Goal: Information Seeking & Learning: Check status

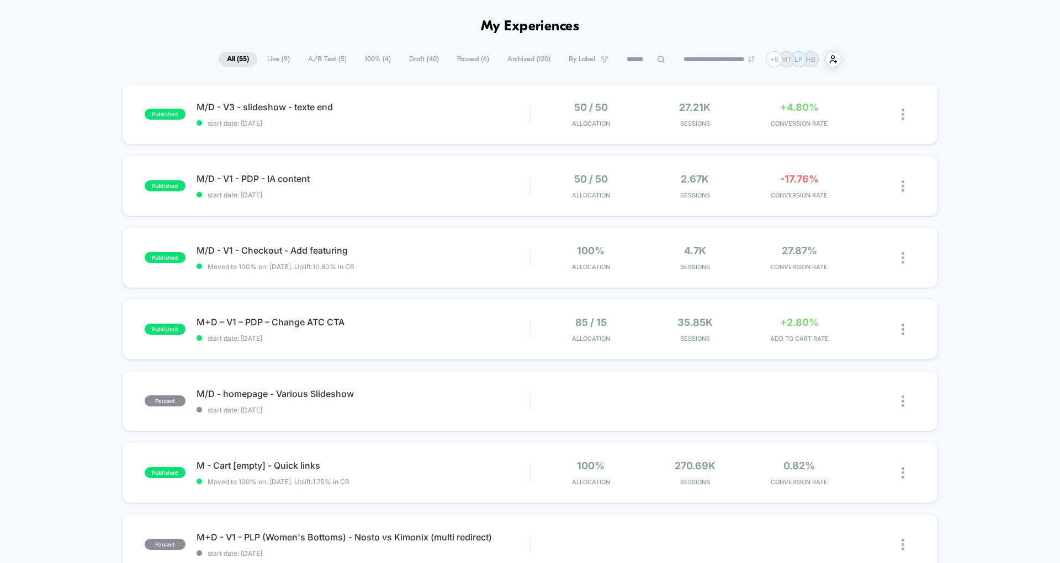
scroll to position [38, 0]
click at [219, 178] on span "M/D - V1 - PDP - IA content Click to edit experience details" at bounding box center [362, 177] width 333 height 11
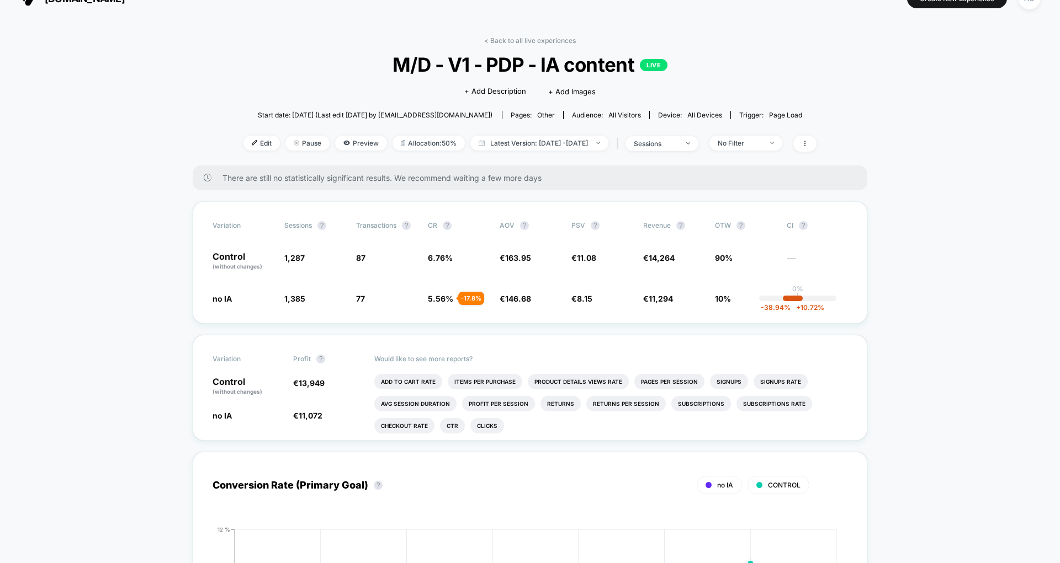
scroll to position [31, 0]
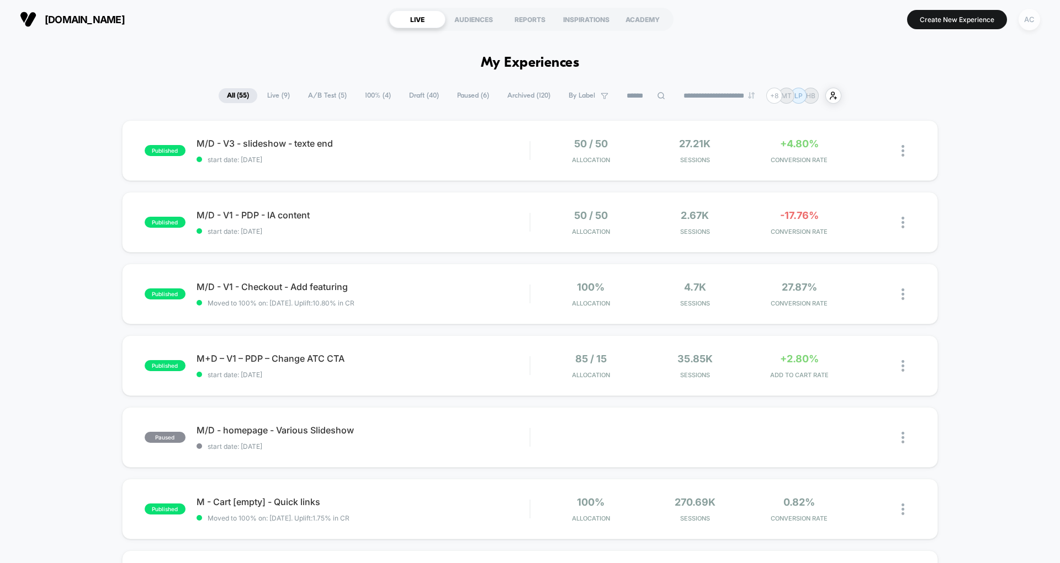
click at [1028, 20] on div "AC" at bounding box center [1029, 20] width 22 height 22
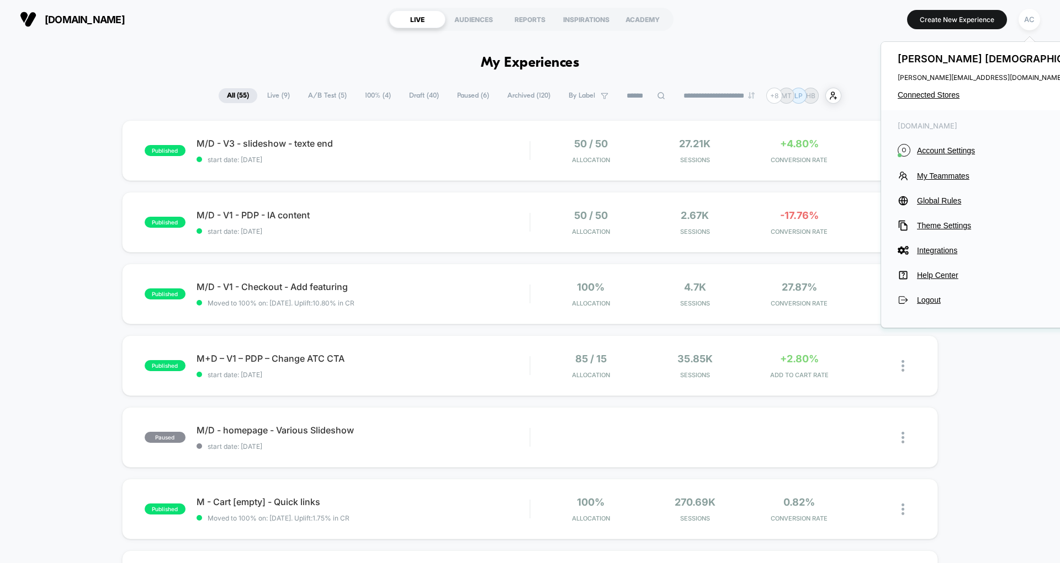
click at [949, 88] on div "[PERSON_NAME] [PERSON_NAME][EMAIL_ADDRESS][DOMAIN_NAME] Connected Stores" at bounding box center [999, 76] width 236 height 68
click at [940, 93] on span "Connected Stores" at bounding box center [998, 95] width 203 height 9
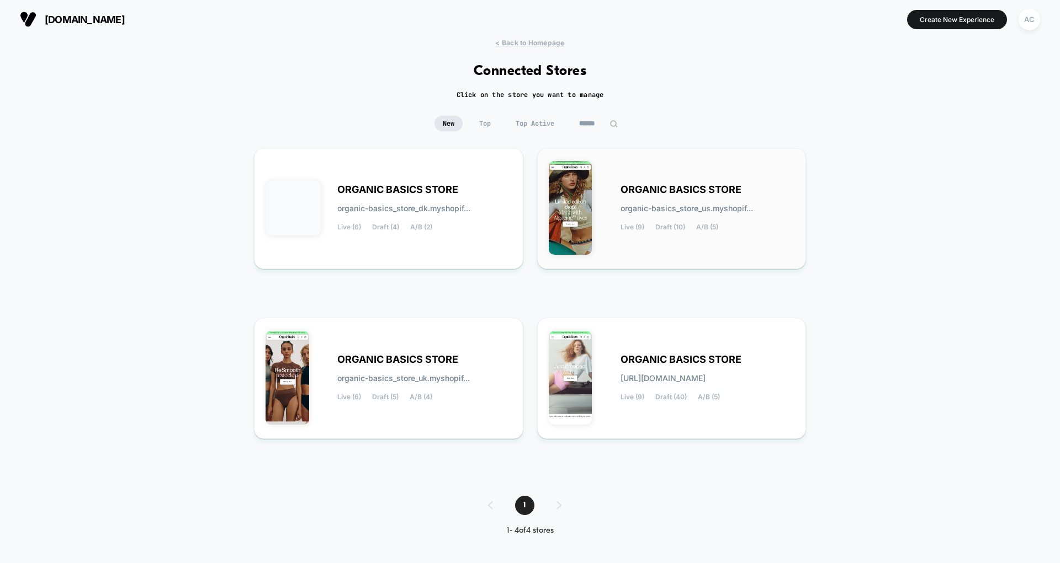
click at [686, 205] on span "organic-basics_store_us.myshopif..." at bounding box center [686, 209] width 132 height 8
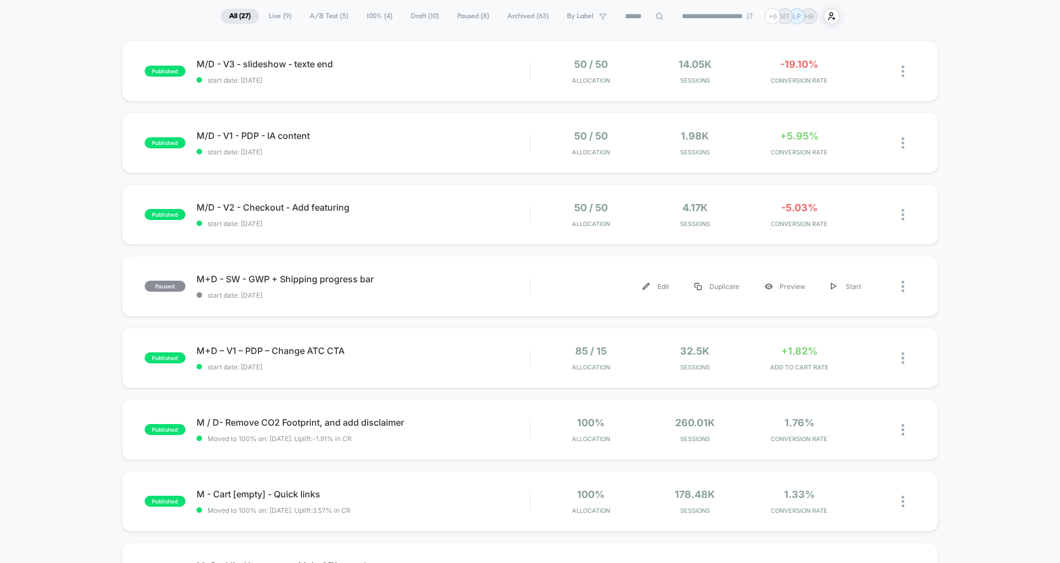
scroll to position [66, 0]
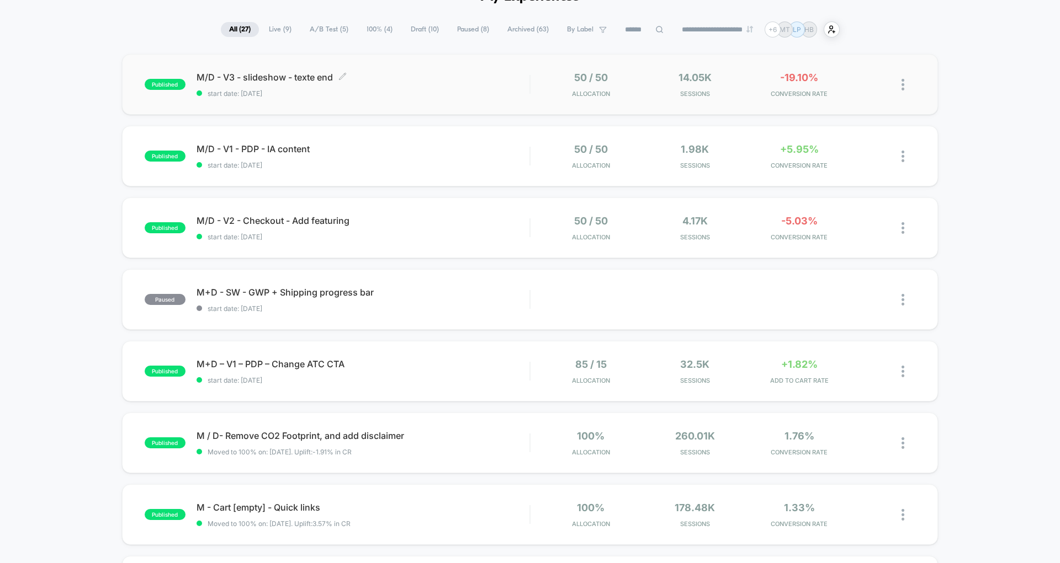
click at [375, 91] on span "start date: [DATE]" at bounding box center [362, 93] width 333 height 8
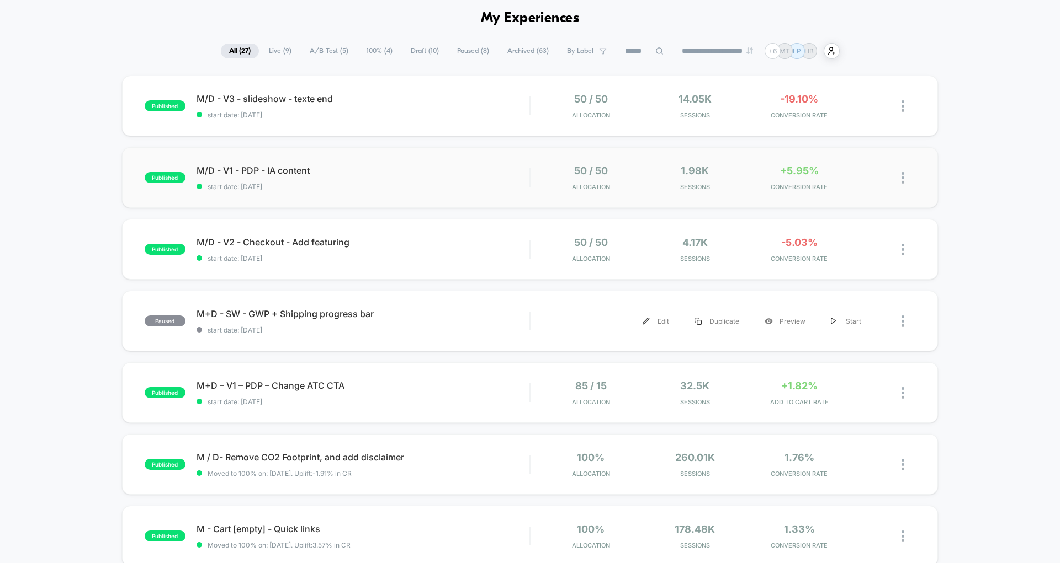
scroll to position [33, 0]
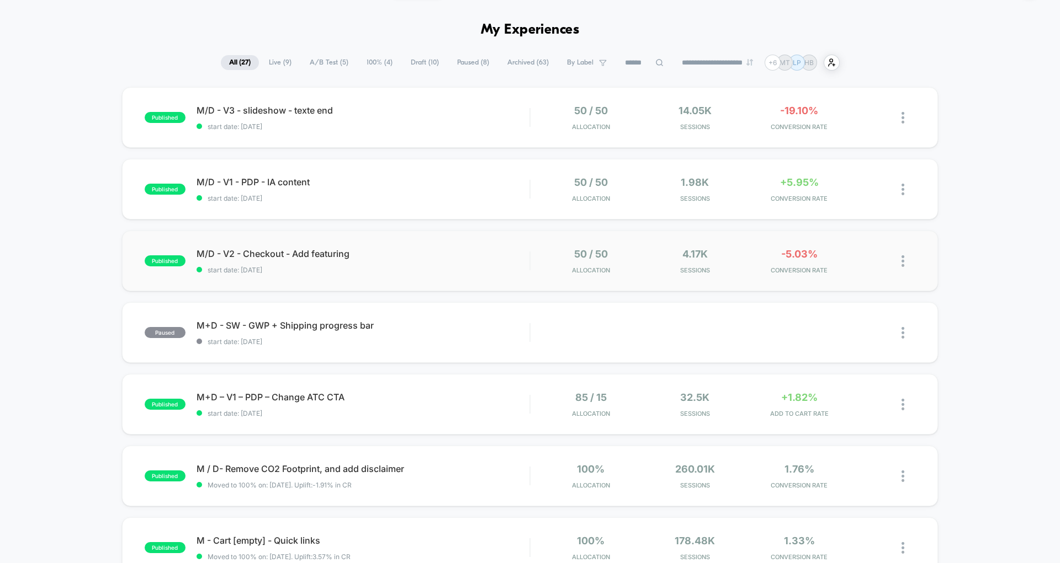
click at [420, 245] on div "published M/D - V2 - Checkout - Add featuring start date: [DATE] 50 / 50 Alloca…" at bounding box center [530, 261] width 816 height 61
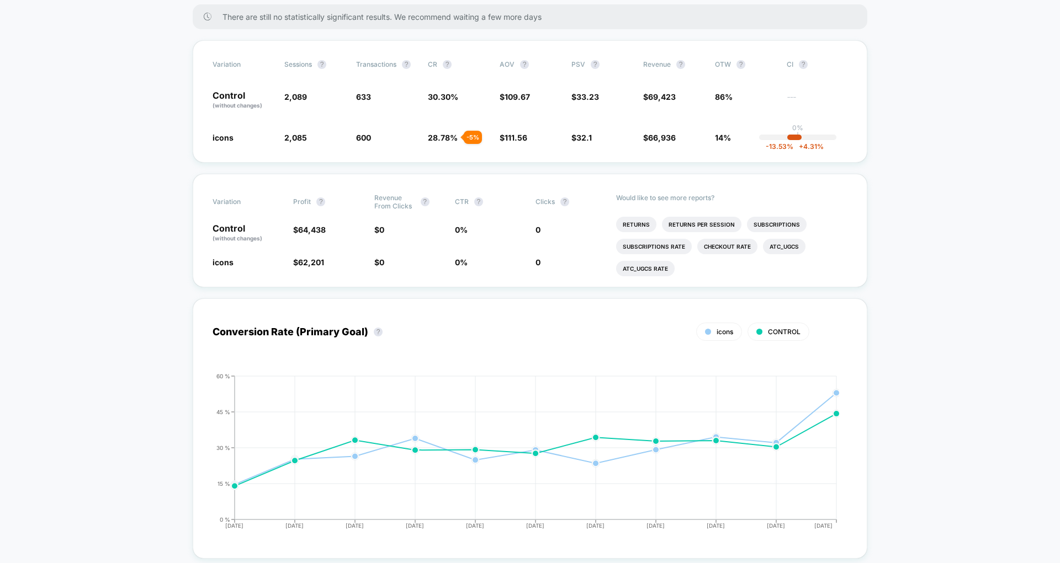
scroll to position [186, 0]
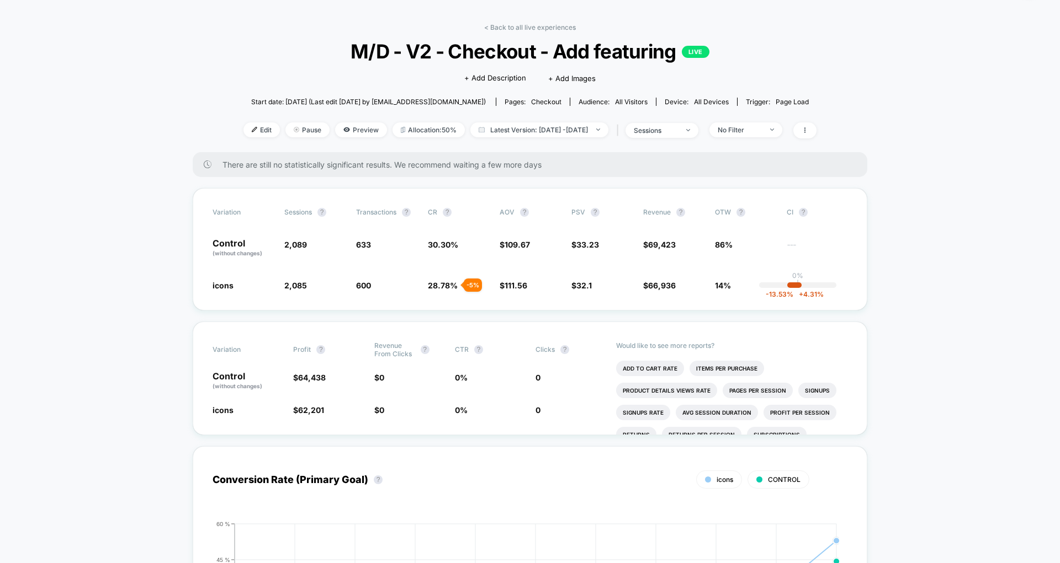
scroll to position [35, 0]
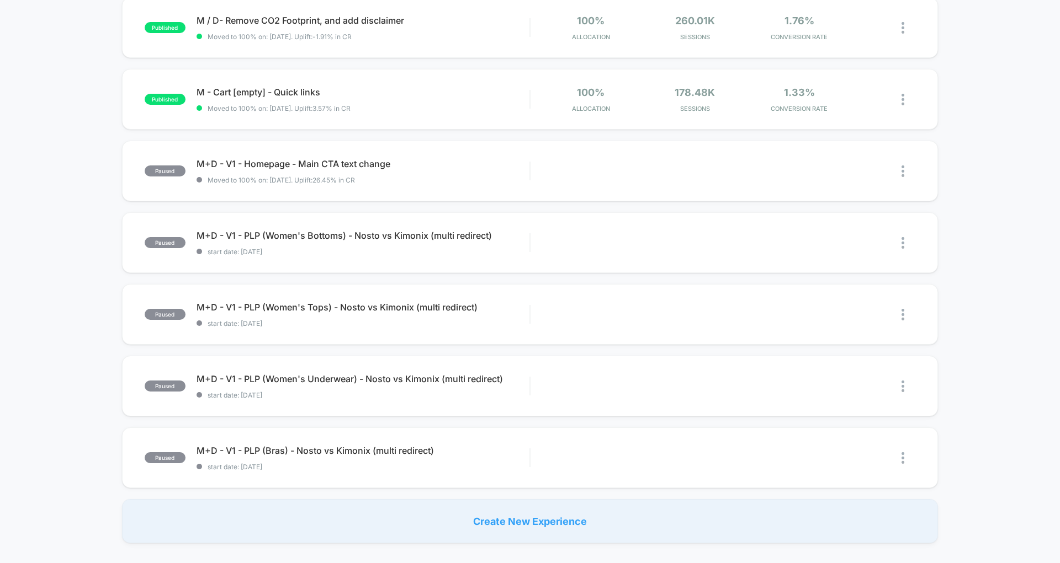
scroll to position [507, 0]
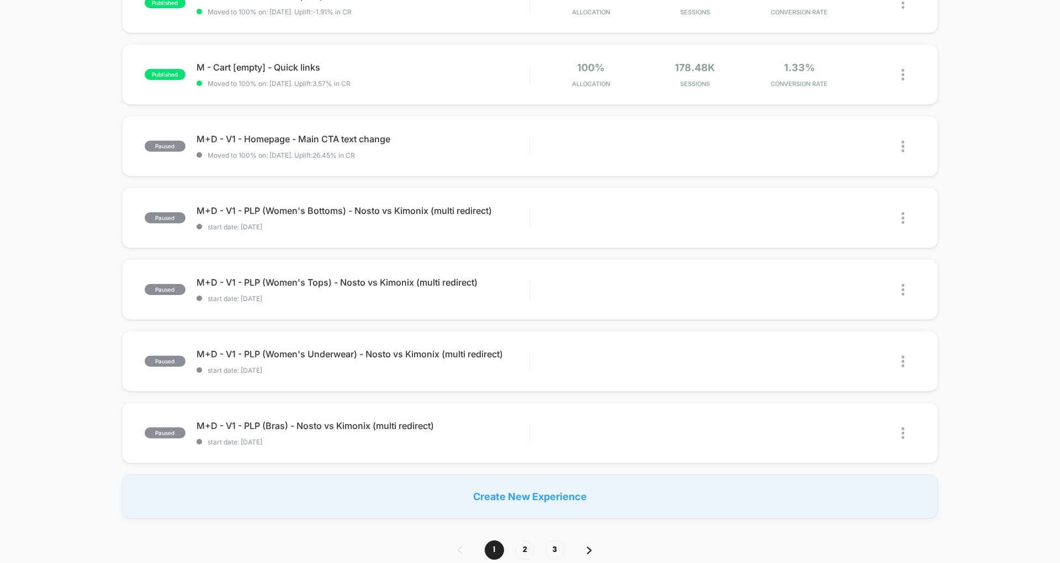
click at [467, 326] on div "published M/D - V3 - slideshow - texte end start date: [DATE] 50 / 50 Allocatio…" at bounding box center [530, 66] width 1060 height 905
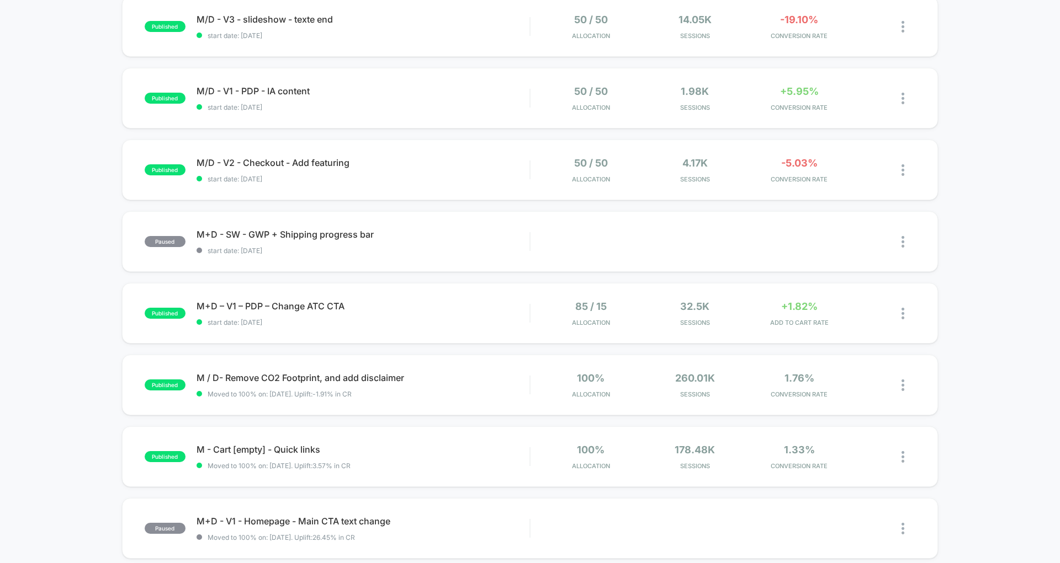
scroll to position [90, 0]
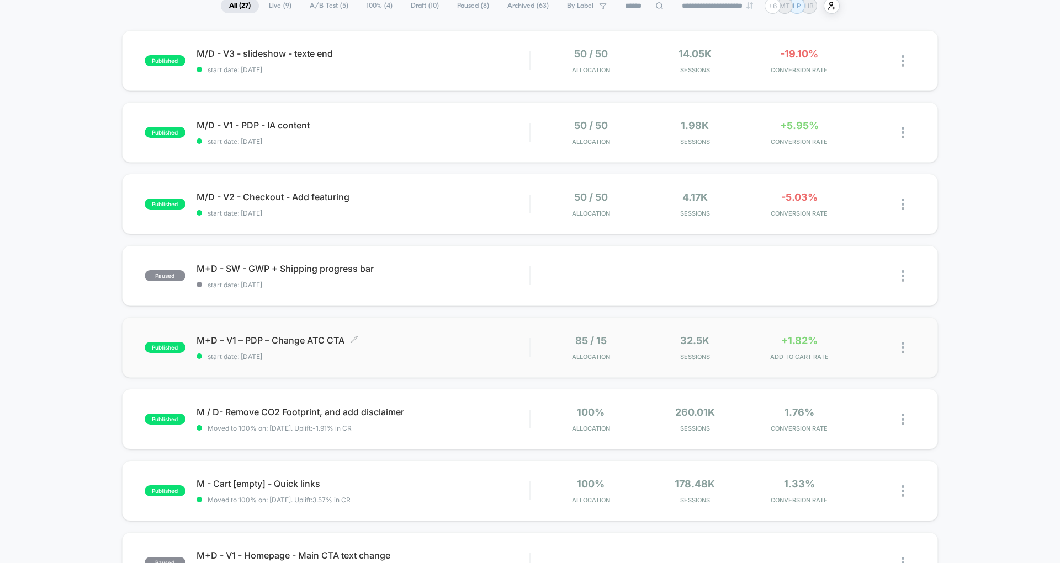
click at [447, 345] on span "M+D – V1 – PDP – Change ATC CTA Click to edit experience details" at bounding box center [362, 340] width 333 height 11
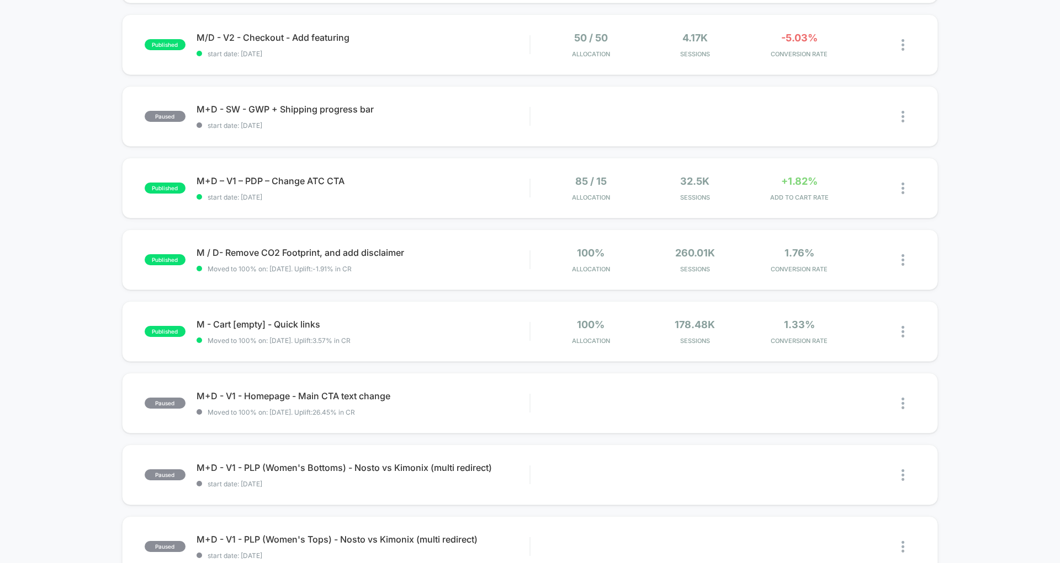
scroll to position [249, 0]
click at [990, 214] on div "published M/D - V3 - slideshow - texte end start date: [DATE] 50 / 50 Allocatio…" at bounding box center [530, 323] width 1060 height 905
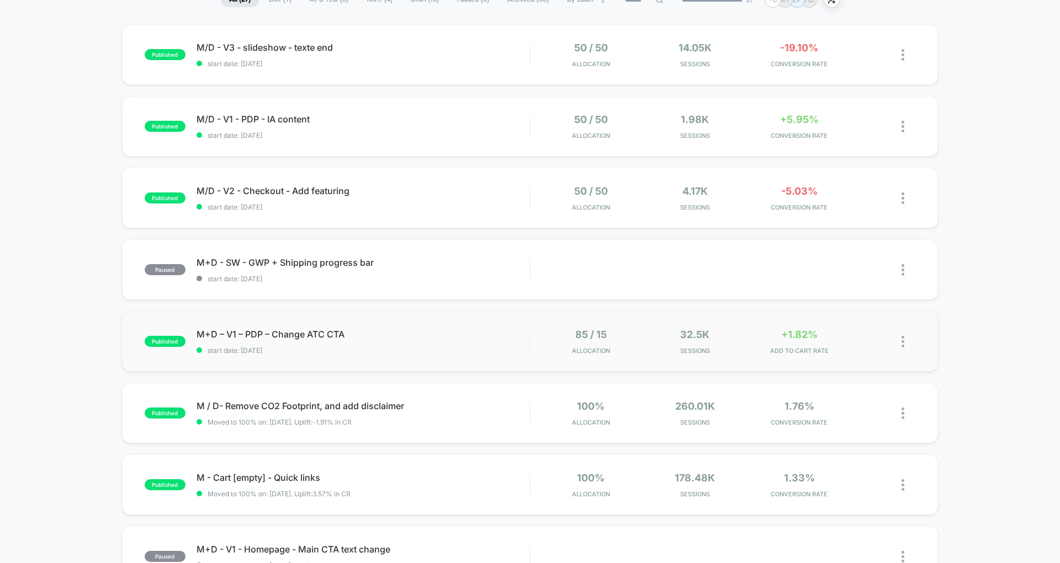
scroll to position [112, 0]
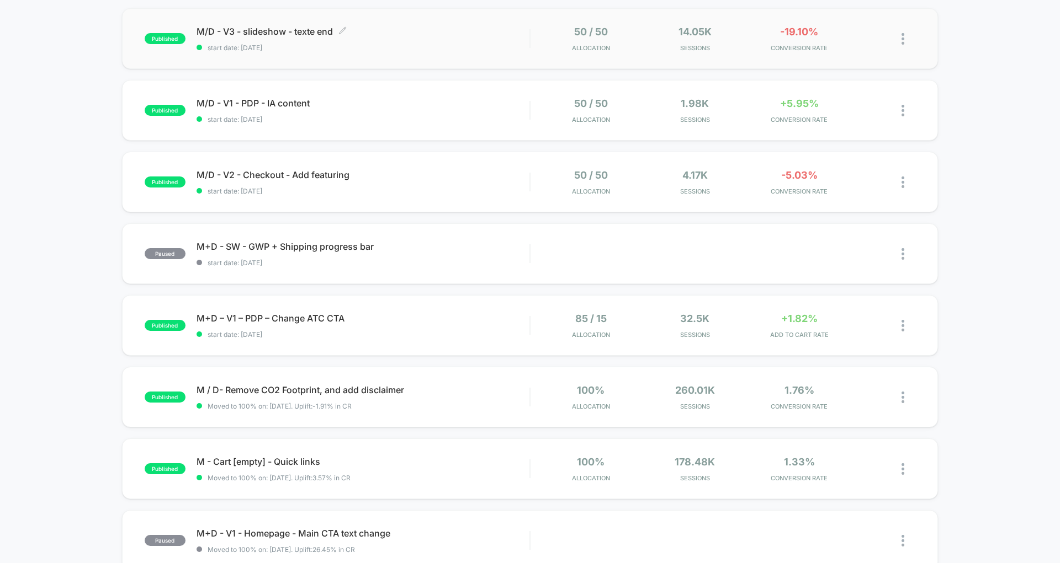
click at [464, 39] on div "M/D - V3 - slideshow - texte end Click to edit experience details Click to edit…" at bounding box center [362, 39] width 333 height 26
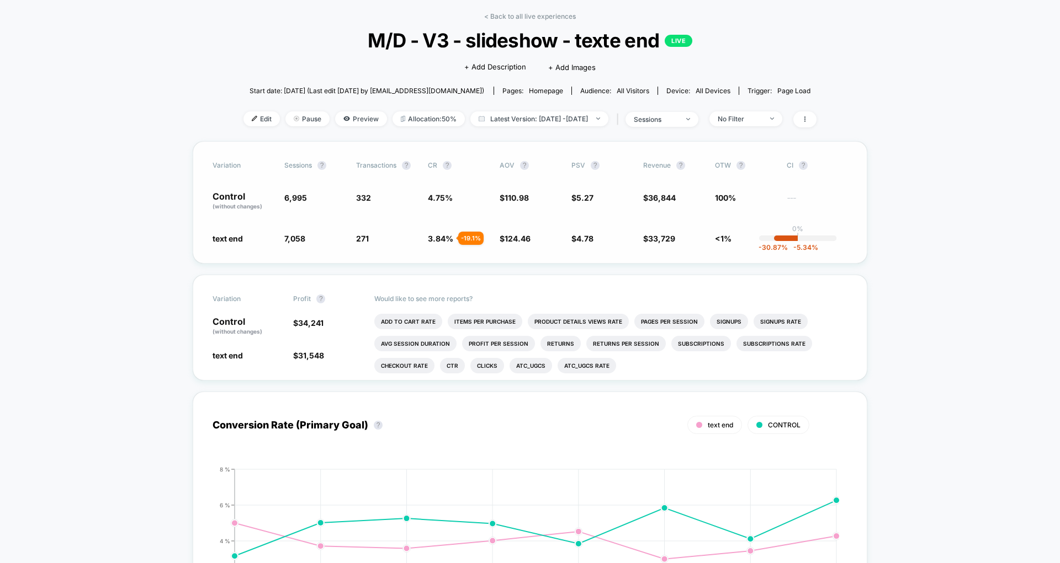
scroll to position [38, 0]
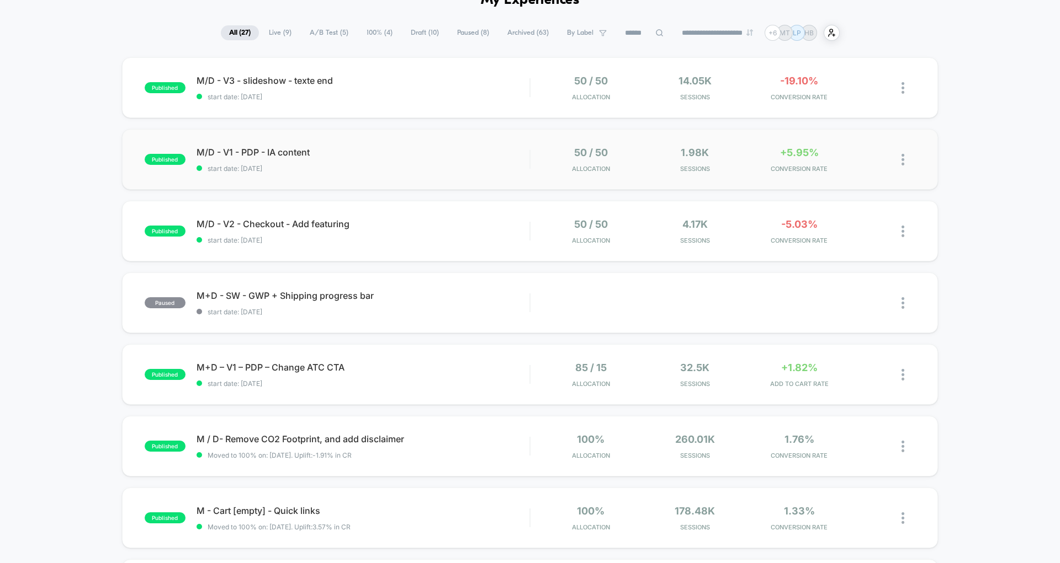
scroll to position [63, 0]
click at [504, 227] on span "M/D - V2 - Checkout - Add featuring Click to edit experience details" at bounding box center [362, 223] width 333 height 11
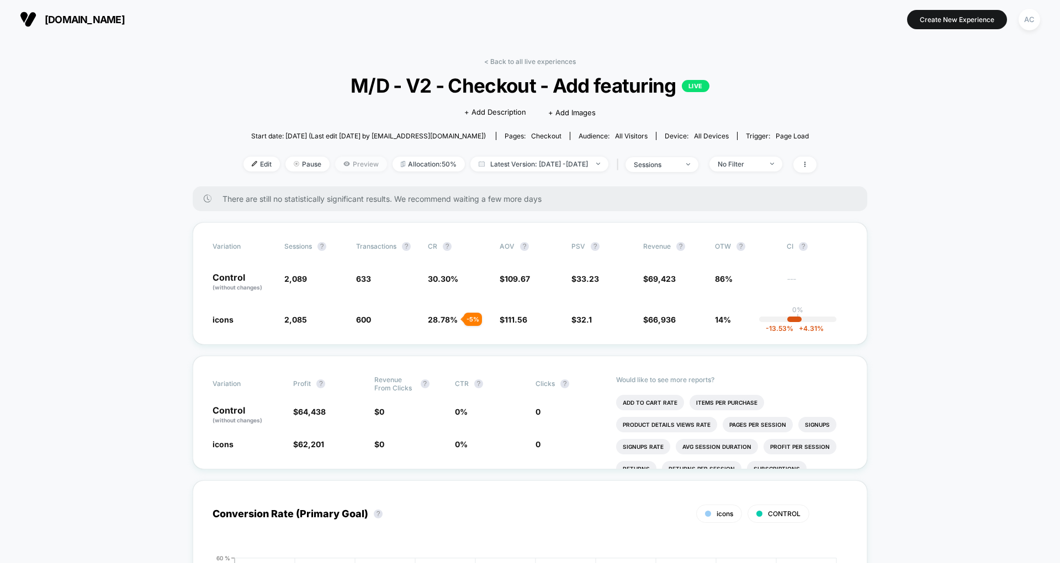
click at [348, 162] on span "Preview" at bounding box center [361, 164] width 52 height 15
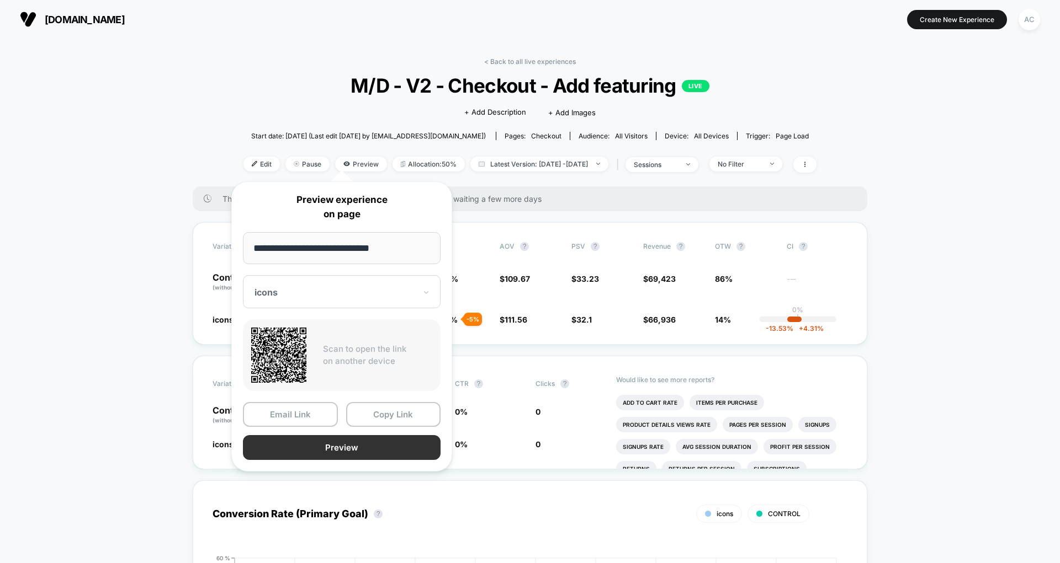
click at [341, 443] on button "Preview" at bounding box center [342, 447] width 198 height 25
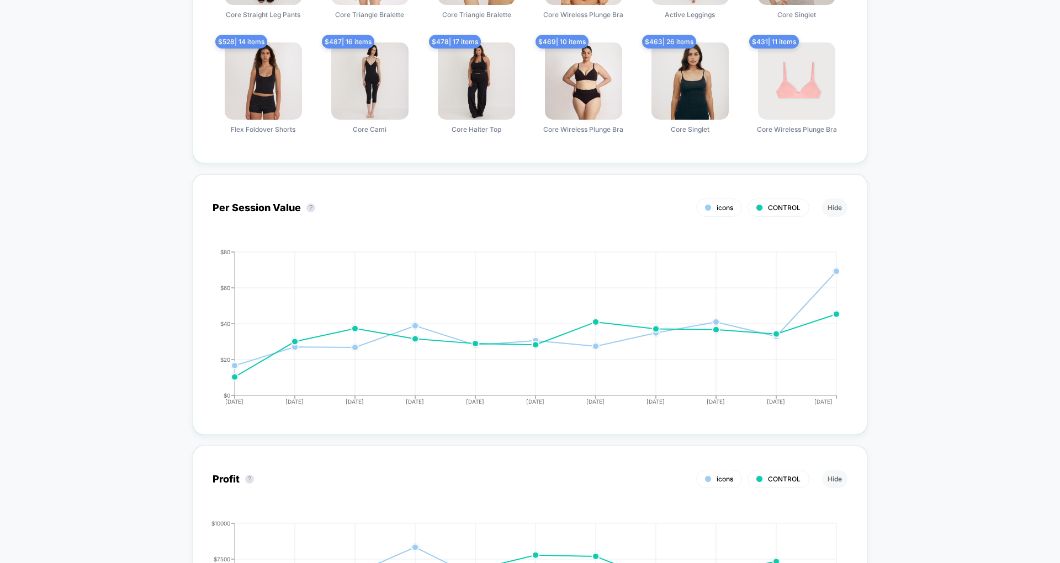
scroll to position [882, 0]
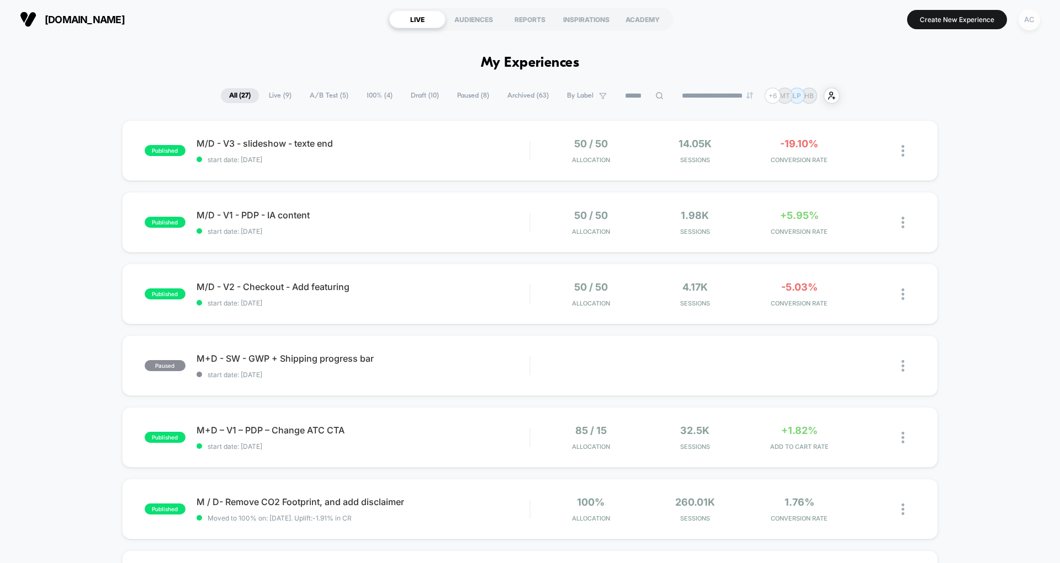
click at [1035, 26] on div "AC" at bounding box center [1029, 20] width 22 height 22
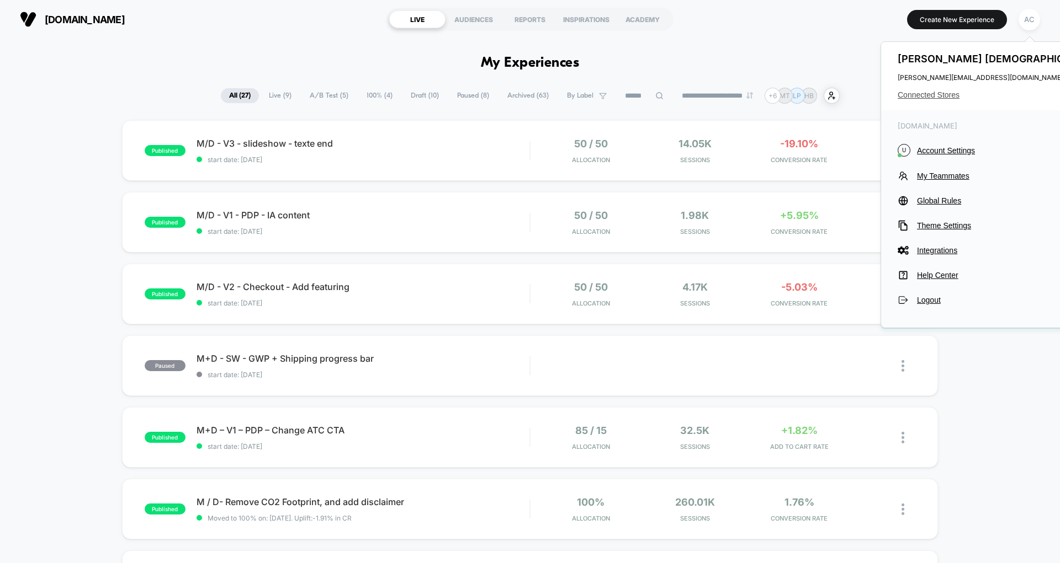
click at [935, 97] on span "Connected Stores" at bounding box center [998, 95] width 203 height 9
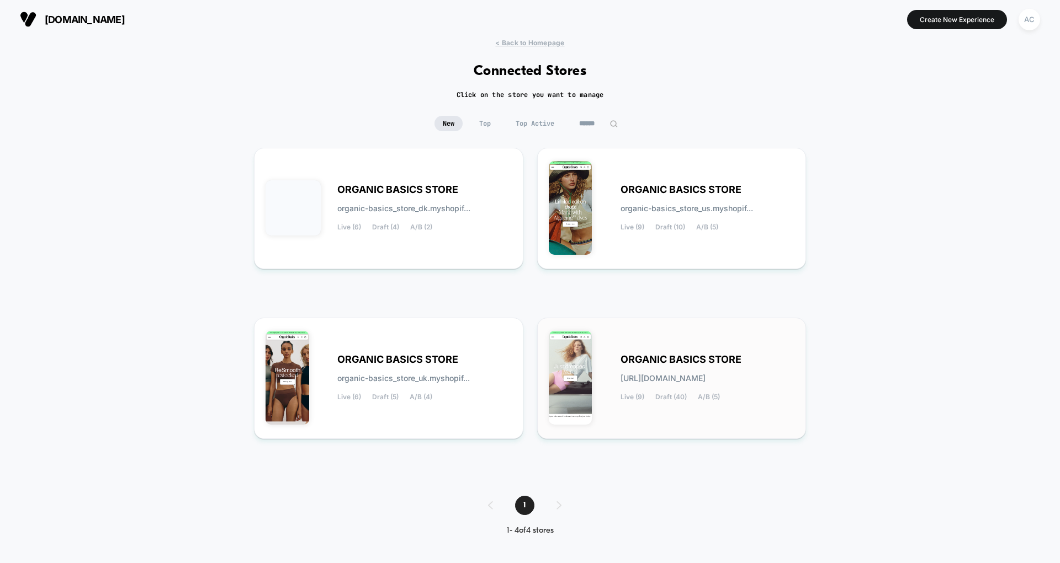
click at [641, 369] on div "ORGANIC BASICS STORE [URL][DOMAIN_NAME] Live (9) Draft (40) A/B (5)" at bounding box center [707, 378] width 174 height 45
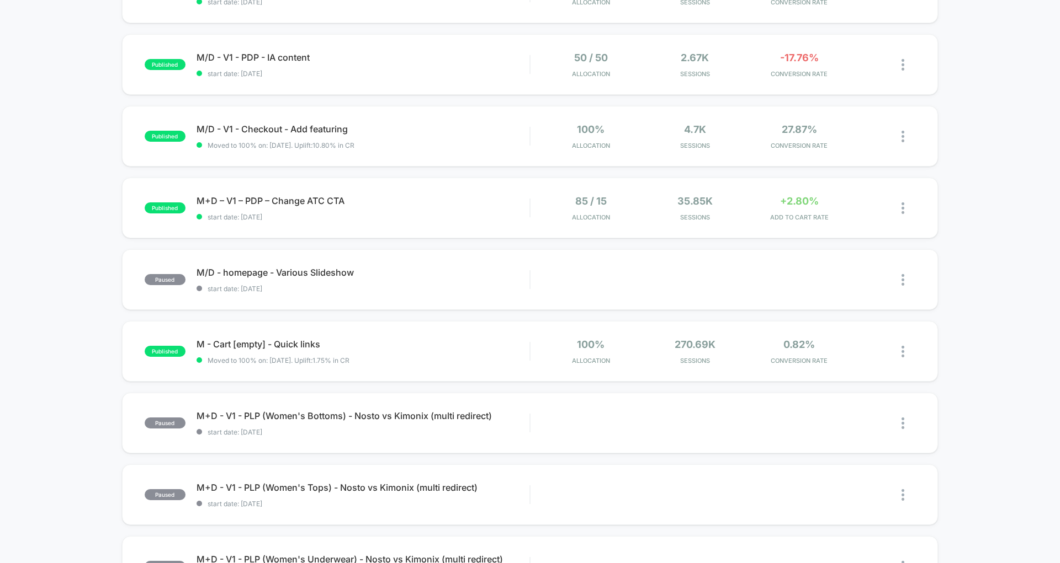
scroll to position [157, 0]
click at [401, 62] on span "M/D - V1 - PDP - IA content Click to edit experience details" at bounding box center [362, 57] width 333 height 11
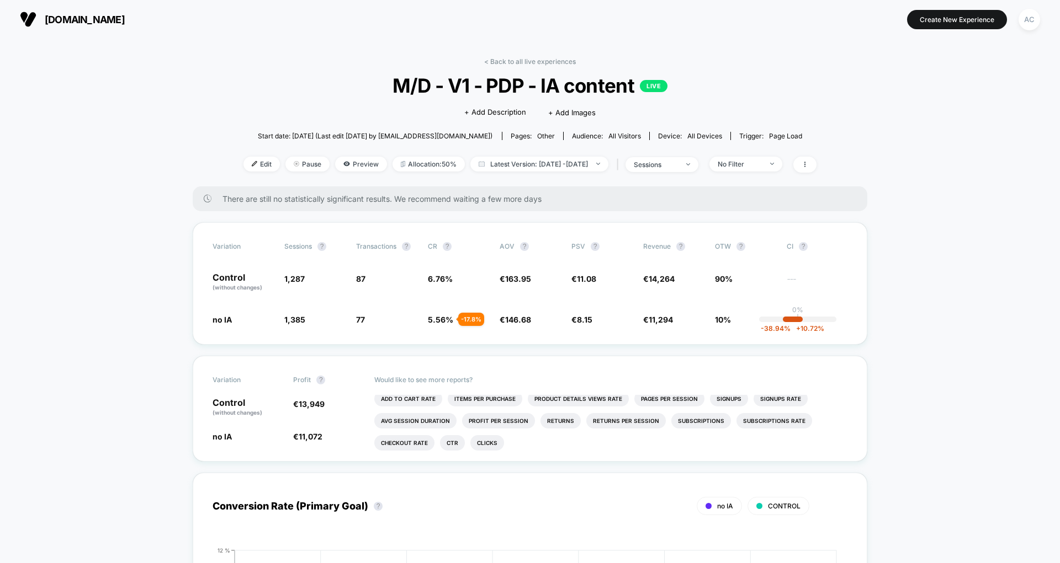
click at [534, 58] on link "< Back to all live experiences" at bounding box center [530, 61] width 92 height 8
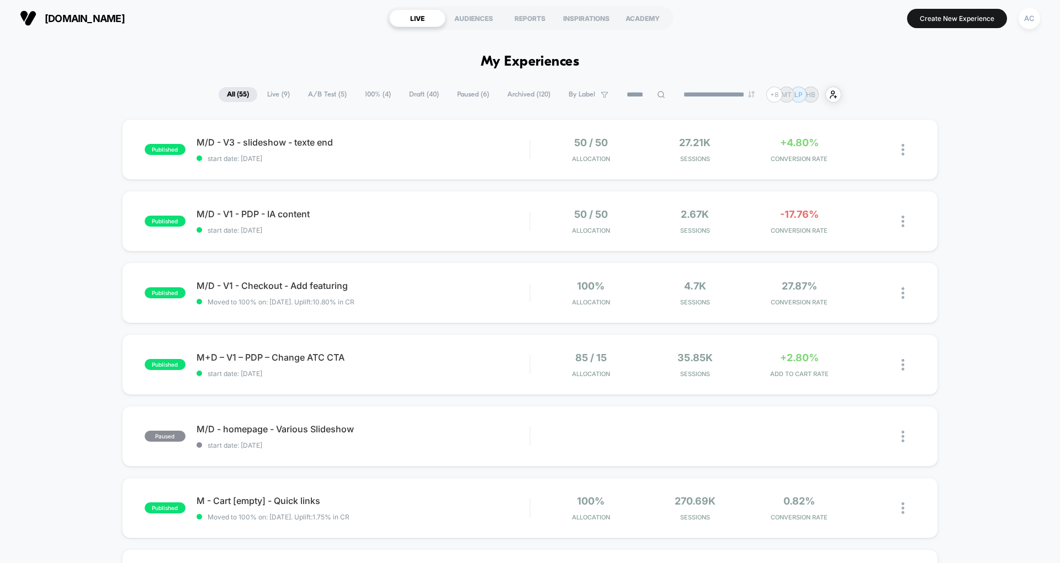
scroll to position [7, 0]
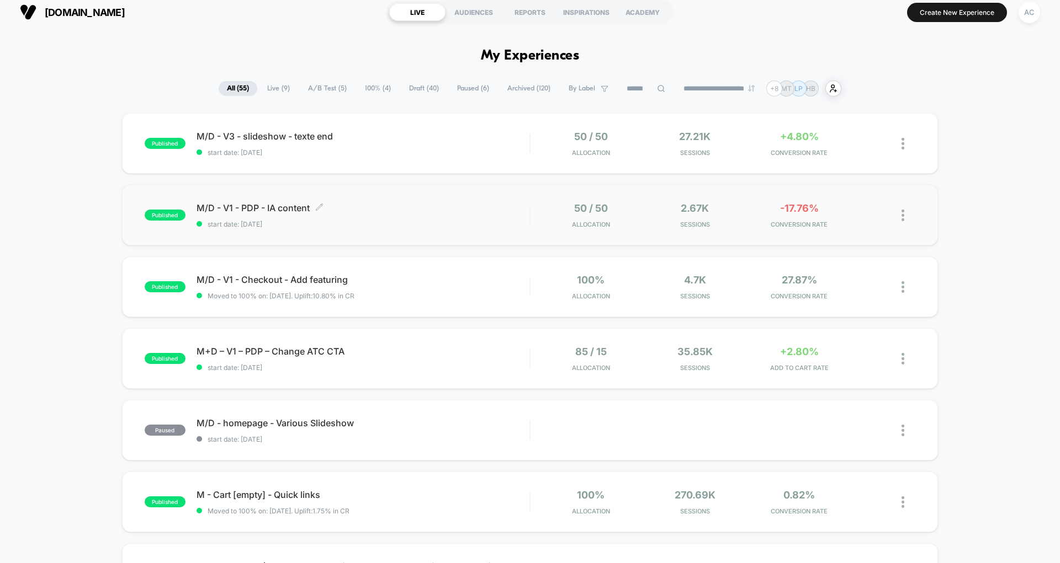
click at [424, 211] on span "M/D - V1 - PDP - IA content Click to edit experience details" at bounding box center [362, 208] width 333 height 11
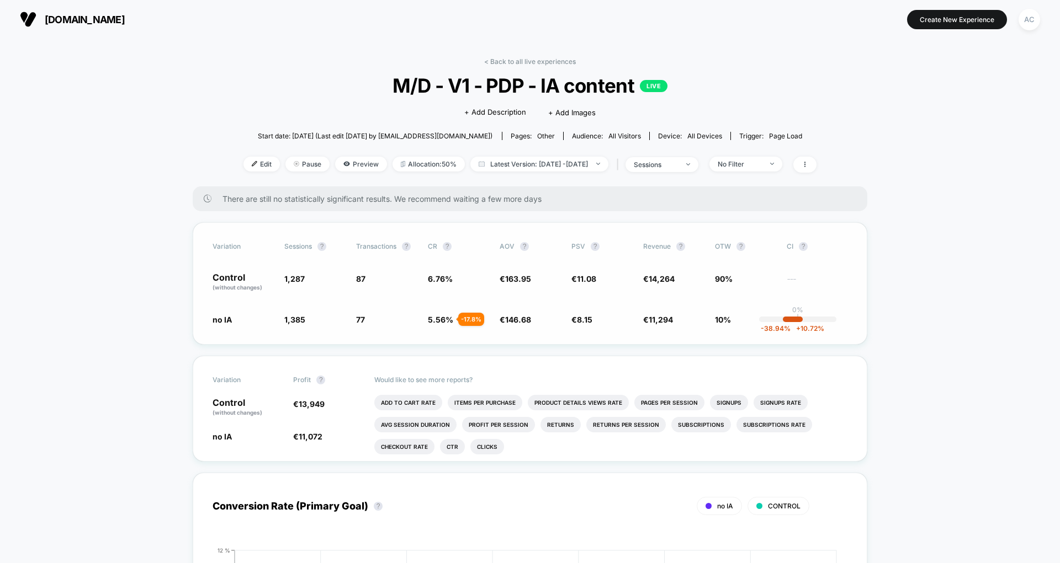
click at [230, 273] on p "Control (without changes)" at bounding box center [242, 282] width 61 height 19
click at [516, 294] on div "Variation Sessions ? Transactions ? CR ? AOV ? PSV ? Revenue ? OTW ? CI ? Contr…" at bounding box center [530, 283] width 674 height 123
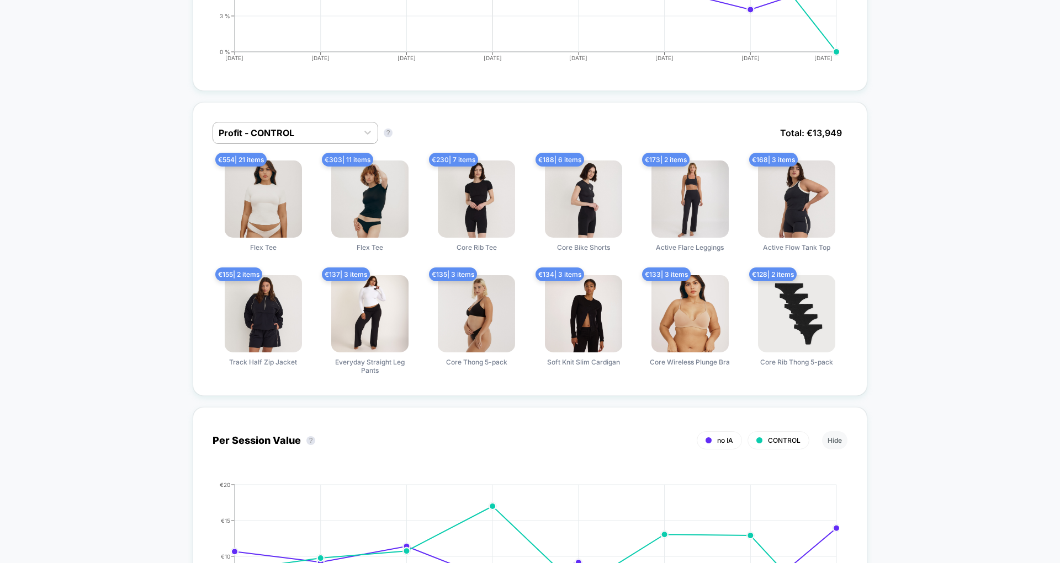
scroll to position [664, 0]
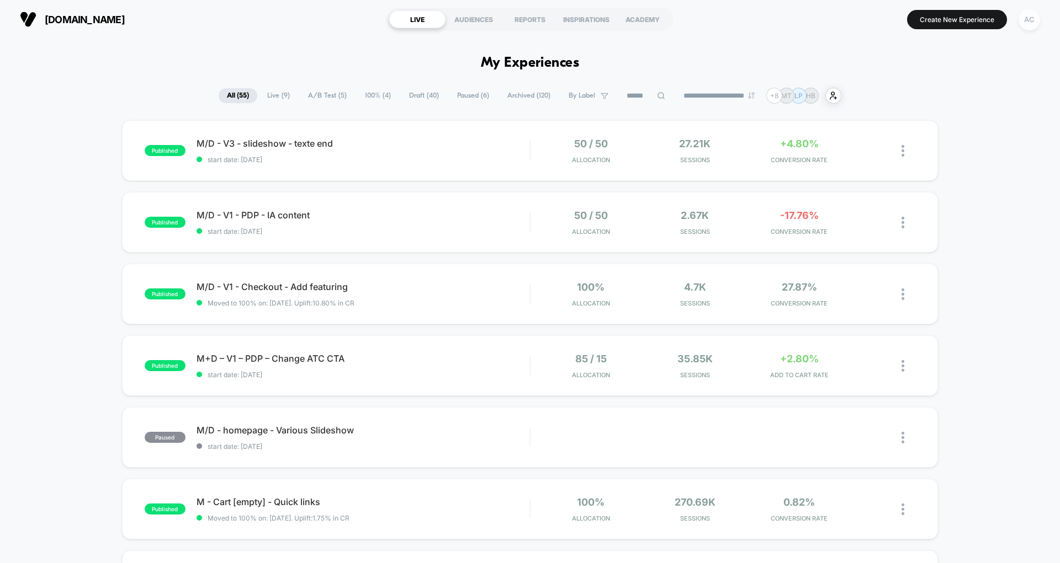
click at [1031, 23] on div "AC" at bounding box center [1029, 20] width 22 height 22
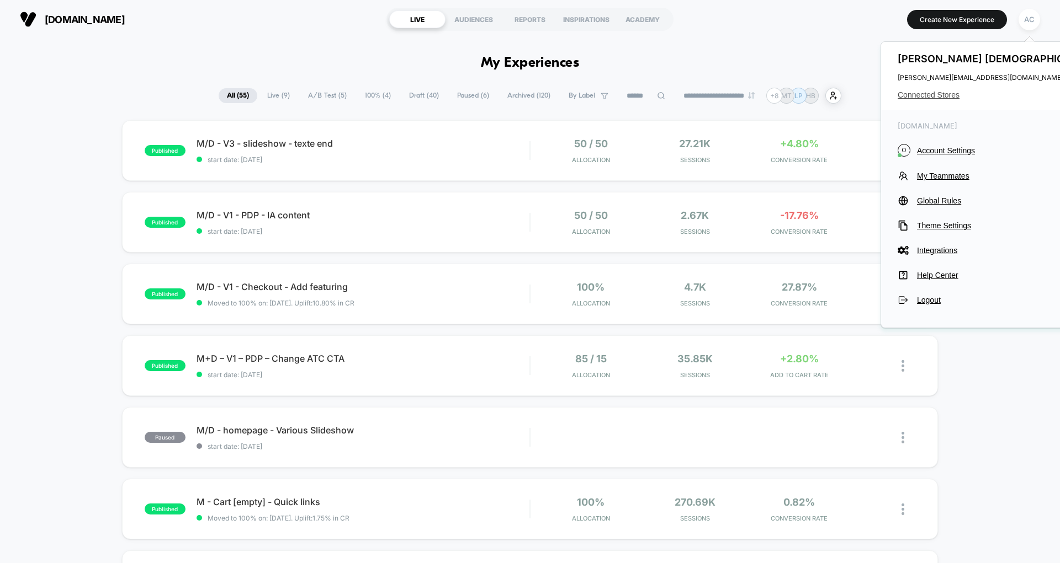
click at [938, 98] on span "Connected Stores" at bounding box center [998, 95] width 203 height 9
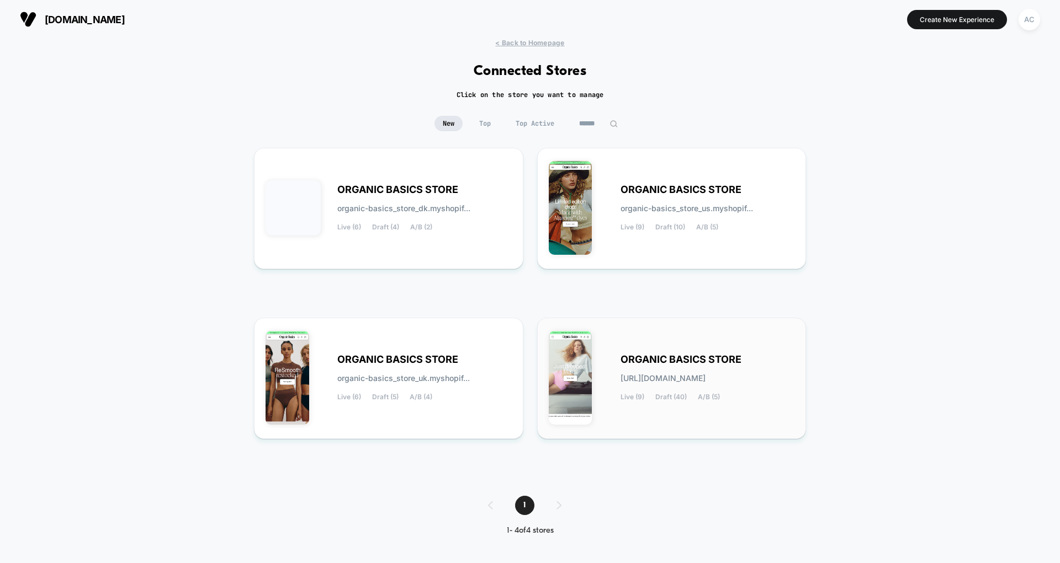
click at [716, 351] on div "ORGANIC BASICS STORE [URL][DOMAIN_NAME] Live (9) Draft (40) A/B (5)" at bounding box center [672, 378] width 246 height 98
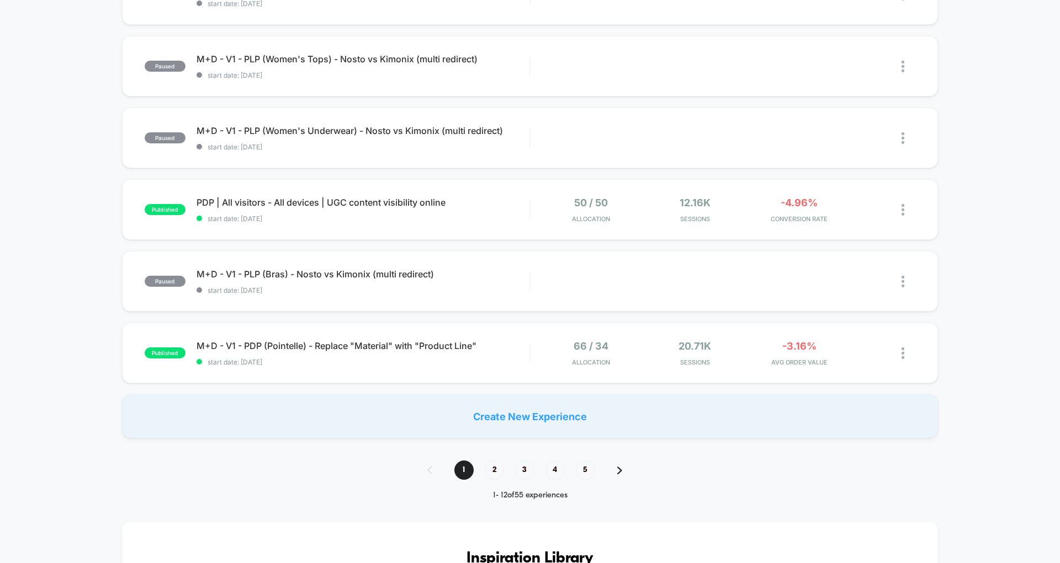
scroll to position [586, 0]
drag, startPoint x: 458, startPoint y: 205, endPoint x: 503, endPoint y: 209, distance: 44.9
click at [502, 210] on div "PDP | All visitors - All devices | UGC content visibility online Click to edit …" at bounding box center [362, 211] width 333 height 26
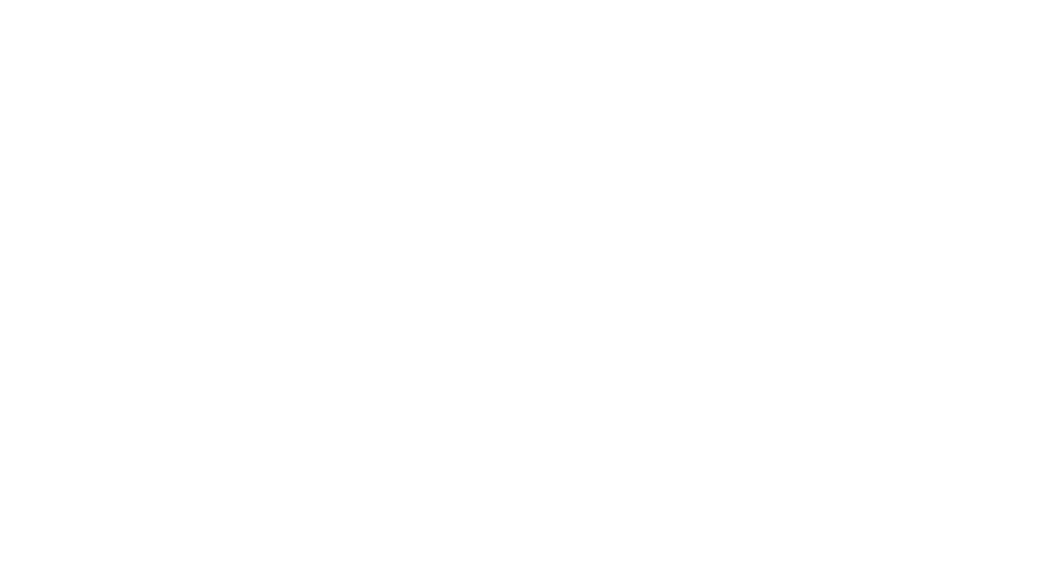
click at [503, 4] on html "Navigated to [DOMAIN_NAME] | No-code CRO for Shopify $180" at bounding box center [530, 2] width 1060 height 4
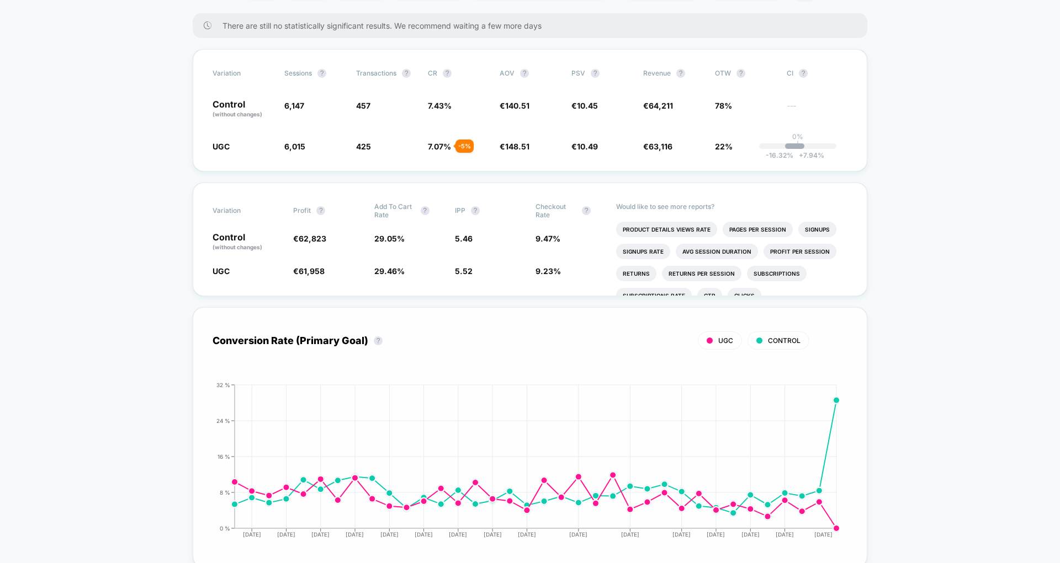
scroll to position [198, 0]
drag, startPoint x: 727, startPoint y: 137, endPoint x: 163, endPoint y: 163, distance: 564.6
click at [215, 154] on div "Variation Sessions ? Transactions ? CR ? AOV ? PSV ? Revenue ? OTW ? CI ? Contr…" at bounding box center [530, 109] width 674 height 123
click at [226, 141] on span "UGC" at bounding box center [220, 145] width 17 height 9
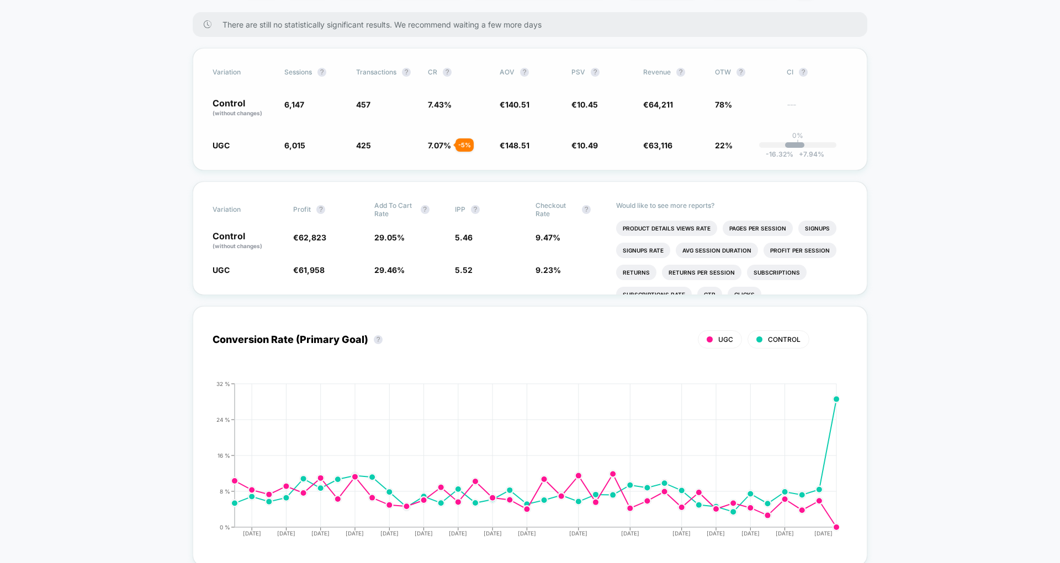
click at [226, 141] on span "UGC" at bounding box center [220, 145] width 17 height 9
click at [422, 161] on div "Variation Sessions ? Transactions ? CR ? AOV ? PSV ? Revenue ? OTW ? CI ? Contr…" at bounding box center [530, 109] width 674 height 123
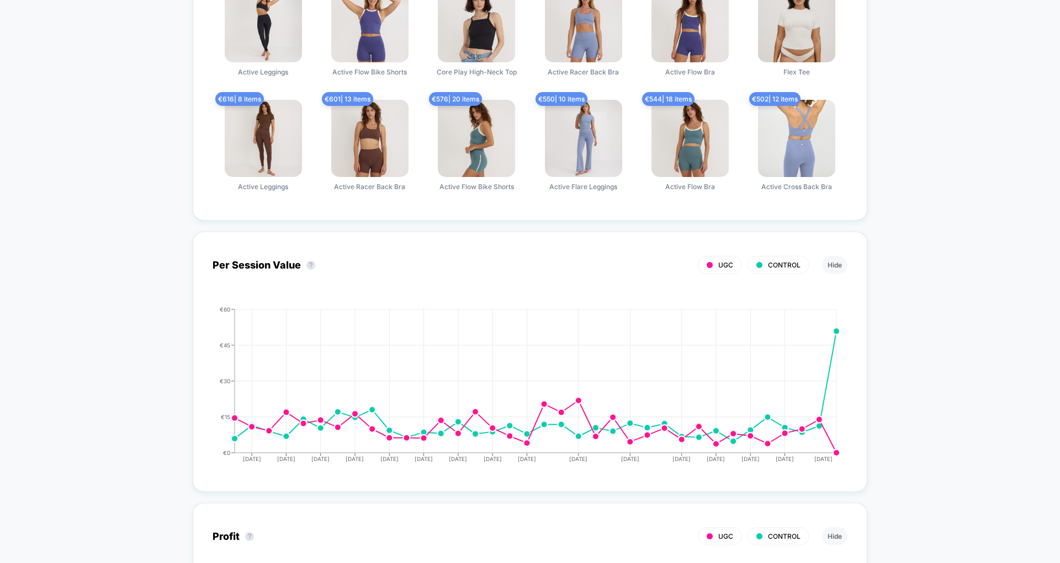
scroll to position [0, 0]
